Goal: Information Seeking & Learning: Learn about a topic

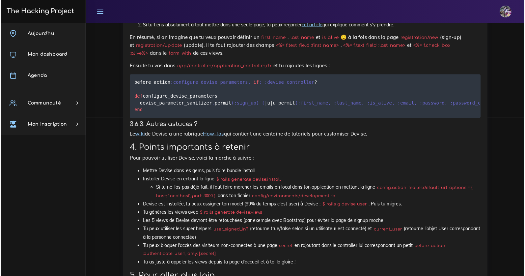
scroll to position [4110, 0]
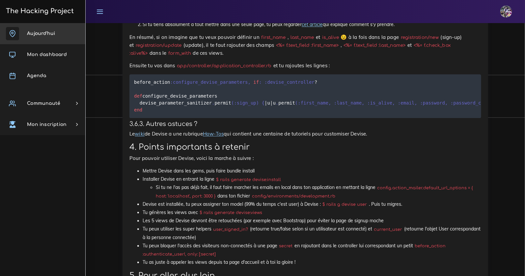
click at [52, 32] on span "Aujourd'hui" at bounding box center [41, 33] width 28 height 5
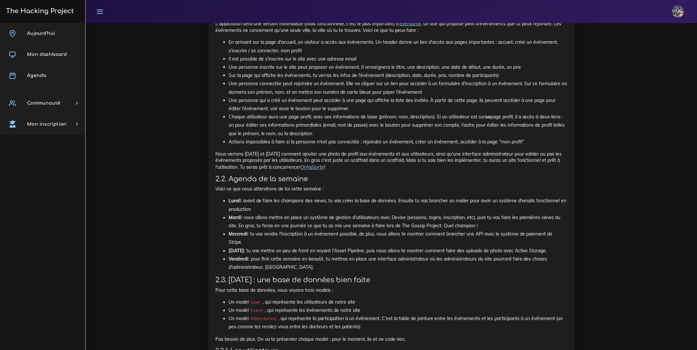
scroll to position [212, 0]
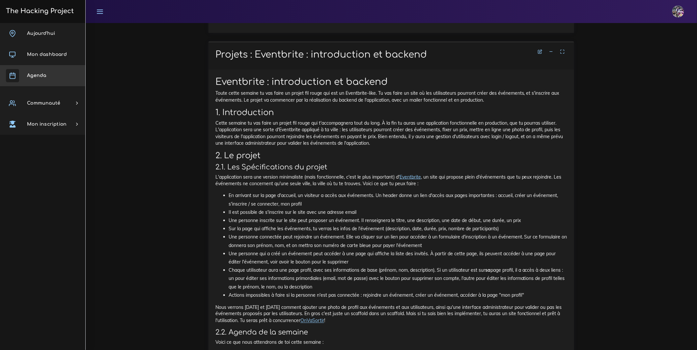
click at [49, 71] on link "Agenda" at bounding box center [42, 75] width 85 height 21
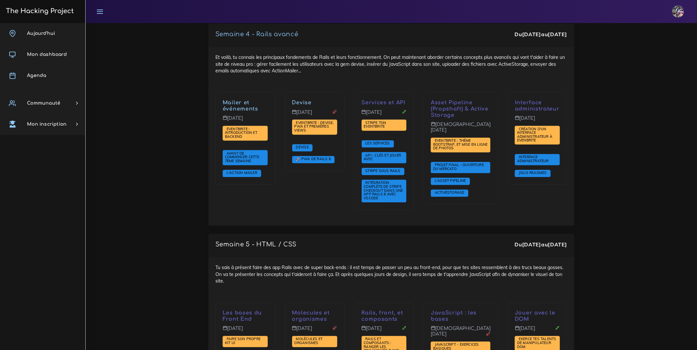
scroll to position [1476, 0]
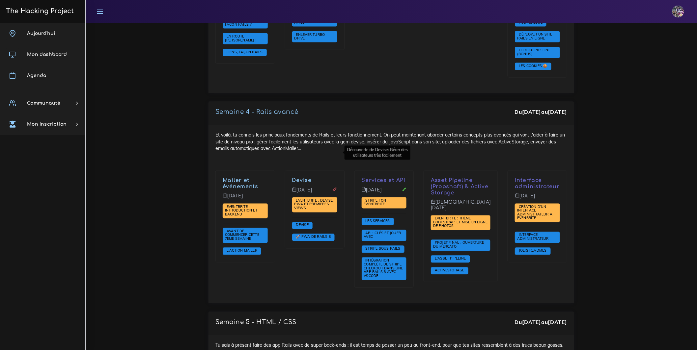
click at [310, 178] on link "Devise" at bounding box center [301, 181] width 19 height 6
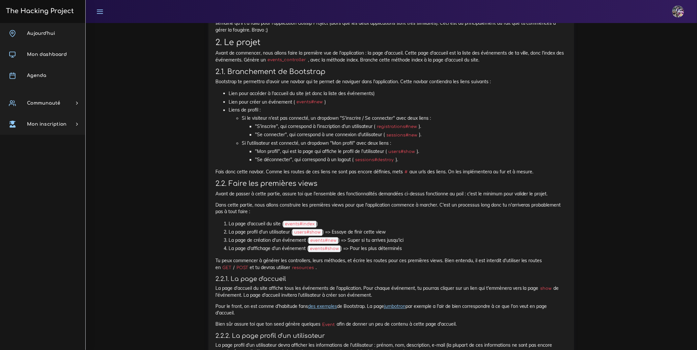
scroll to position [416, 0]
click at [209, 219] on div "Eventbrite : Devise, PWA et premières views Maintenant que tu as un backend sol…" at bounding box center [390, 285] width 365 height 833
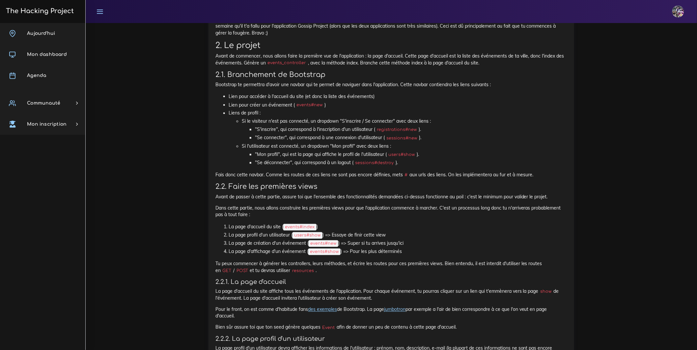
scroll to position [413, 0]
drag, startPoint x: 216, startPoint y: 93, endPoint x: 220, endPoint y: 103, distance: 11.5
click at [358, 170] on div "Eventbrite : Devise, PWA et premières views Maintenant que tu as un backend sol…" at bounding box center [391, 286] width 352 height 814
click at [213, 100] on div "Eventbrite : Devise, PWA et premières views Maintenant que tu as un backend sol…" at bounding box center [390, 288] width 365 height 833
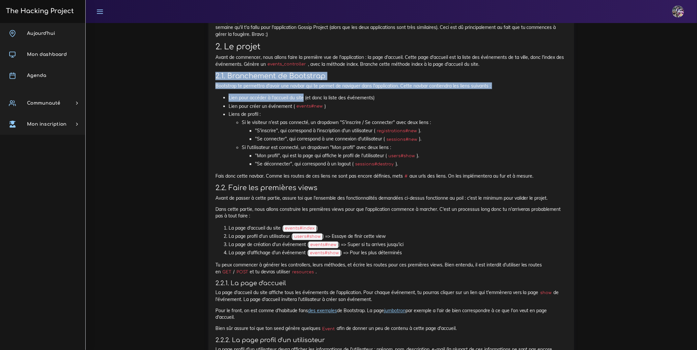
drag, startPoint x: 216, startPoint y: 101, endPoint x: 303, endPoint y: 128, distance: 91.4
click at [303, 128] on div "Eventbrite : Devise, PWA et premières views Maintenant que tu as un backend sol…" at bounding box center [391, 286] width 352 height 814
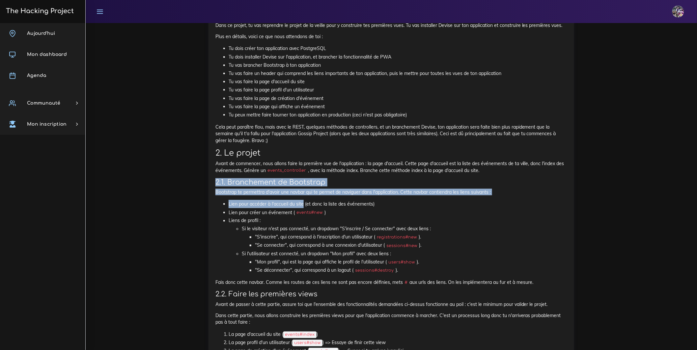
scroll to position [292, 0]
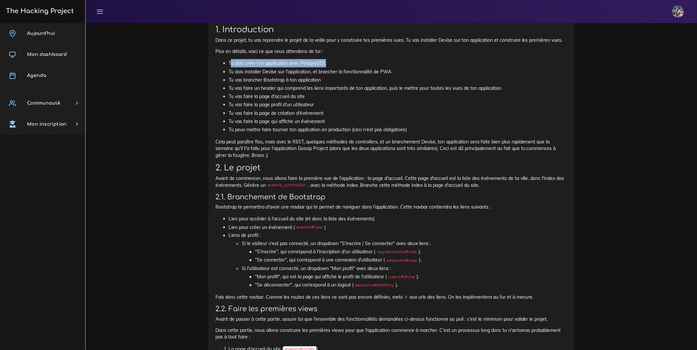
drag, startPoint x: 245, startPoint y: 83, endPoint x: 333, endPoint y: 84, distance: 87.9
click at [333, 67] on li "Tu dois créer ton application avec PostgreSQL" at bounding box center [397, 63] width 338 height 8
drag, startPoint x: 251, startPoint y: 97, endPoint x: 276, endPoint y: 96, distance: 25.4
click at [251, 84] on li "Tu vas brancher Bootstrap à ton application" at bounding box center [397, 80] width 338 height 8
click at [230, 84] on li "Tu vas brancher Bootstrap à ton application" at bounding box center [397, 80] width 338 height 8
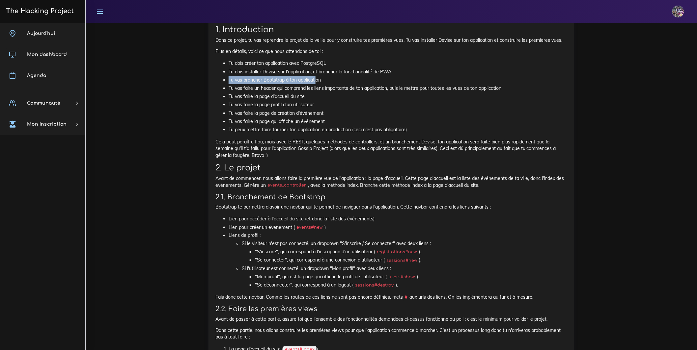
drag, startPoint x: 228, startPoint y: 98, endPoint x: 317, endPoint y: 101, distance: 89.6
click at [317, 100] on ul "Tu dois créer ton application avec PostgreSQL Tu dois installer Devise sur l'ap…" at bounding box center [391, 96] width 352 height 75
drag, startPoint x: 231, startPoint y: 108, endPoint x: 416, endPoint y: 108, distance: 185.0
click at [415, 93] on li "Tu vas faire un header qui comprend les liens importants de ton application, pu…" at bounding box center [397, 88] width 338 height 8
click at [103, 8] on link at bounding box center [100, 11] width 16 height 23
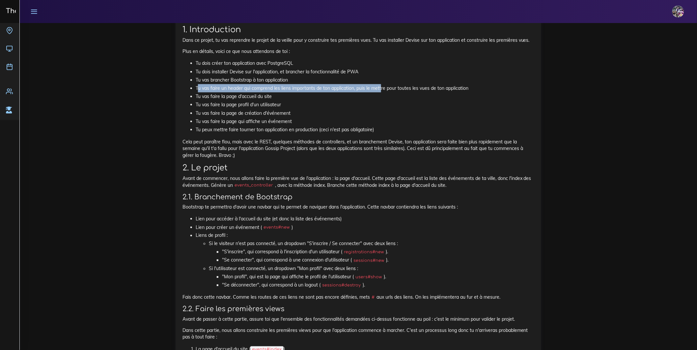
click at [38, 13] on link at bounding box center [34, 11] width 16 height 23
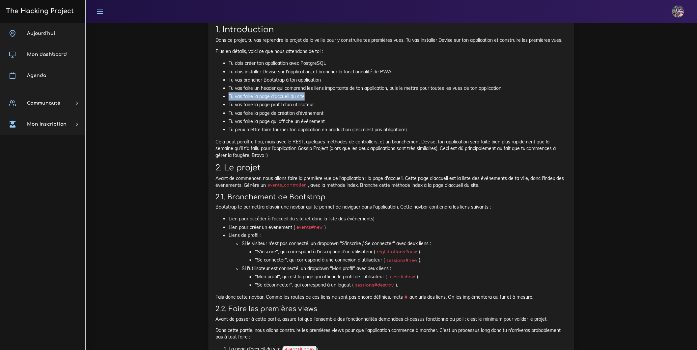
drag, startPoint x: 228, startPoint y: 115, endPoint x: 321, endPoint y: 118, distance: 92.9
click at [321, 101] on li "Tu vas faire la page d'accueil du site" at bounding box center [397, 97] width 338 height 8
drag, startPoint x: 292, startPoint y: 134, endPoint x: 226, endPoint y: 128, distance: 66.7
click at [292, 118] on li "Tu vas faire la page de création d'événement" at bounding box center [397, 113] width 338 height 8
drag, startPoint x: 236, startPoint y: 127, endPoint x: 328, endPoint y: 124, distance: 92.2
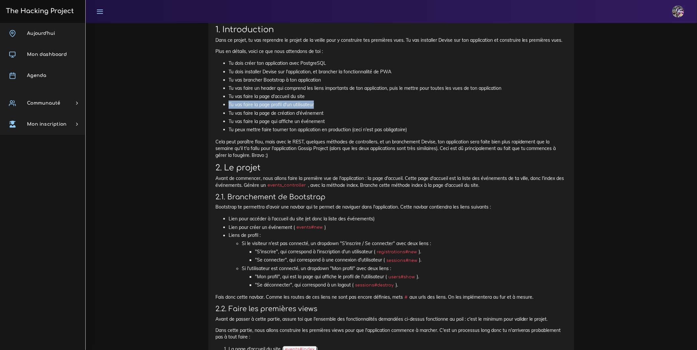
click at [328, 124] on ul "Tu dois créer ton application avec PostgreSQL Tu dois installer Devise sur l'ap…" at bounding box center [391, 96] width 352 height 75
click at [261, 118] on li "Tu vas faire la page de création d'événement" at bounding box center [397, 113] width 338 height 8
drag, startPoint x: 226, startPoint y: 141, endPoint x: 395, endPoint y: 140, distance: 169.2
click at [395, 134] on ul "Tu dois créer ton application avec PostgreSQL Tu dois installer Devise sur l'ap…" at bounding box center [391, 96] width 352 height 75
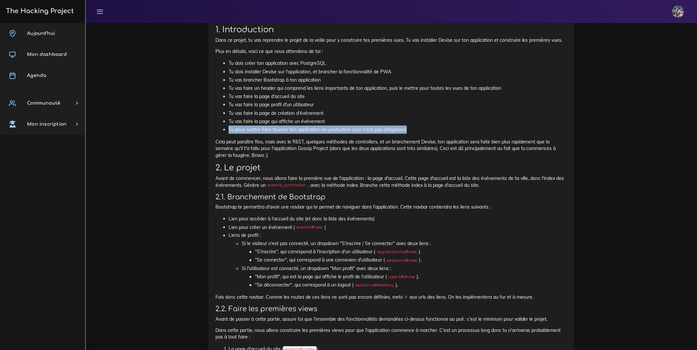
drag, startPoint x: 225, startPoint y: 149, endPoint x: 686, endPoint y: 145, distance: 461.3
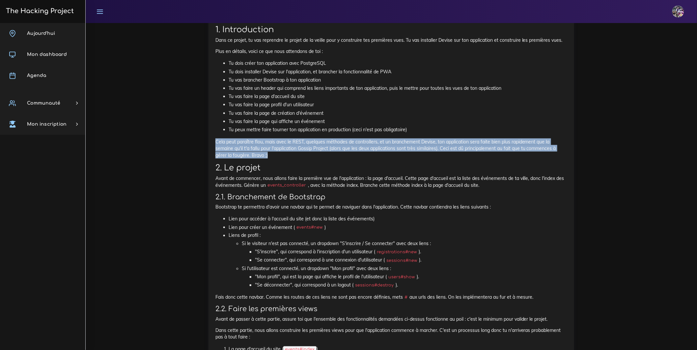
drag, startPoint x: 211, startPoint y: 161, endPoint x: 529, endPoint y: 188, distance: 319.9
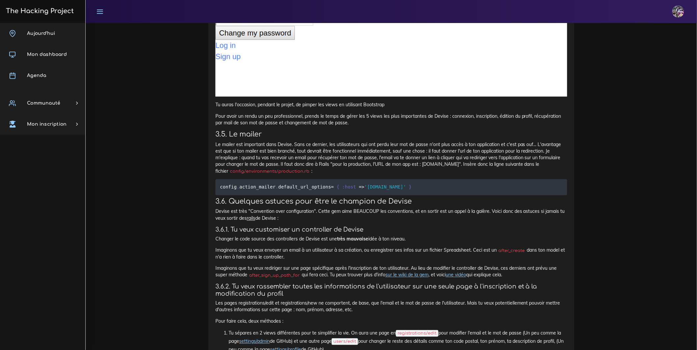
scroll to position [3517, 0]
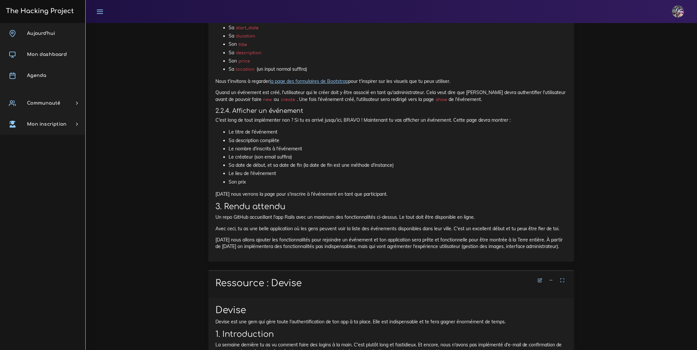
scroll to position [718, 0]
